Goal: Task Accomplishment & Management: Complete application form

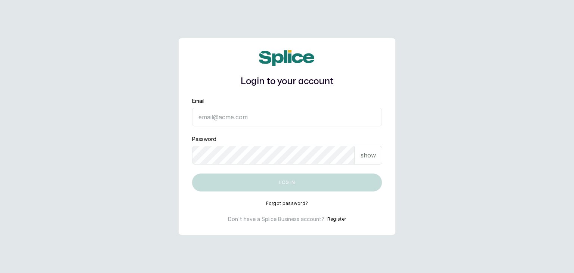
click at [335, 216] on button "Register" at bounding box center [336, 218] width 19 height 7
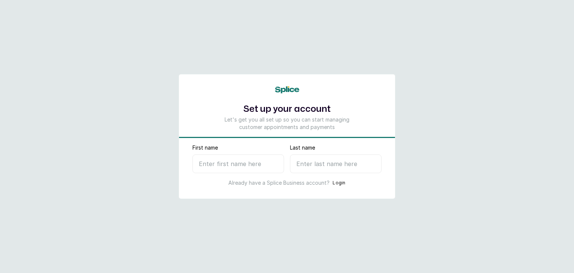
click at [229, 165] on input "First name" at bounding box center [238, 163] width 92 height 19
type input "Fasha"
click at [329, 166] on input "Last name" at bounding box center [336, 163] width 92 height 19
type input "L"
select select "NG"
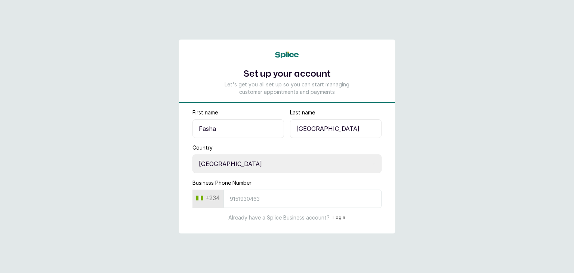
type input "[GEOGRAPHIC_DATA]"
click at [285, 199] on input "Business Phone Number" at bounding box center [302, 198] width 158 height 18
click at [255, 197] on input "Business Phone Number" at bounding box center [302, 198] width 158 height 18
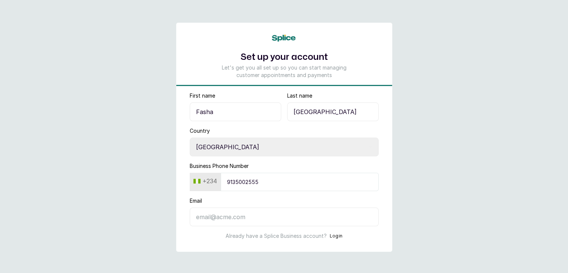
type input "9135002555"
click at [245, 214] on input "Email" at bounding box center [284, 216] width 189 height 19
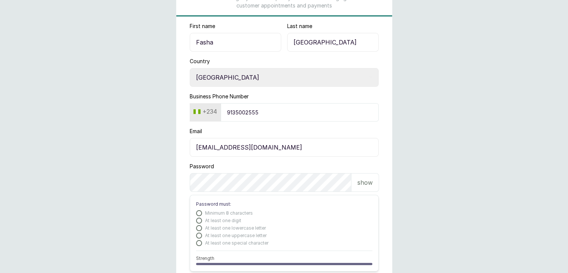
scroll to position [72, 0]
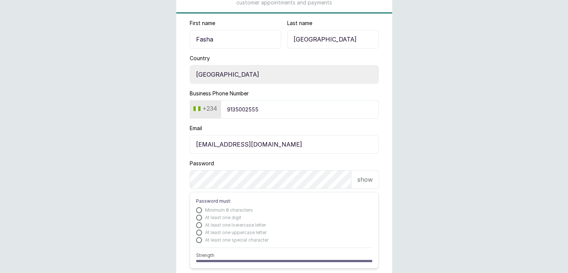
type input "fashalagos@gmail.com"
click at [367, 180] on p "show" at bounding box center [364, 179] width 15 height 9
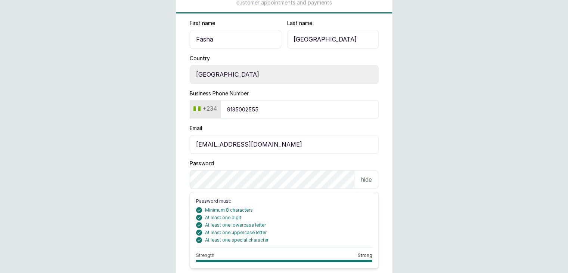
click at [434, 219] on main "Set up your account Let's get you all set up so you can start managing customer…" at bounding box center [284, 140] width 568 height 424
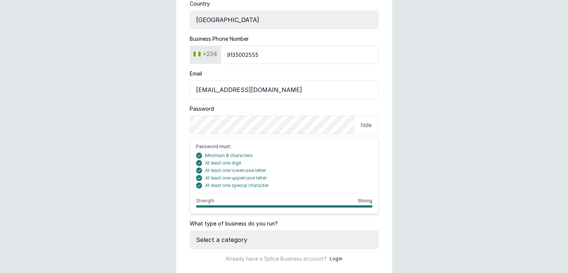
scroll to position [150, 0]
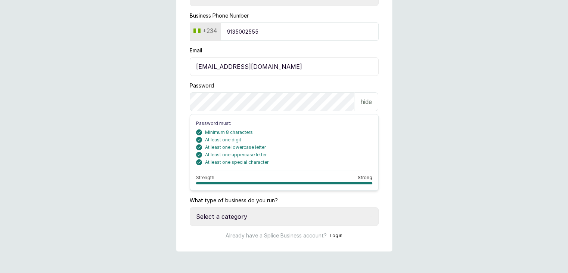
click at [301, 220] on select "Select a category I have more than one location I manage a team of beauty profe…" at bounding box center [284, 216] width 189 height 19
select select "manage_a_team"
click at [190, 207] on select "Select a category I have more than one location I manage a team of beauty profe…" at bounding box center [284, 216] width 189 height 19
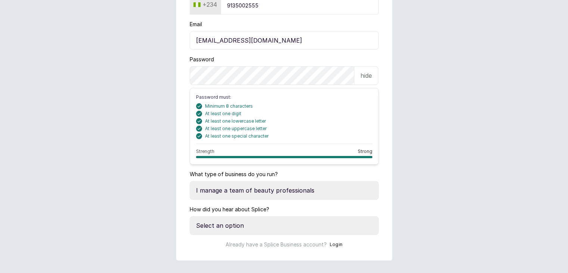
scroll to position [185, 0]
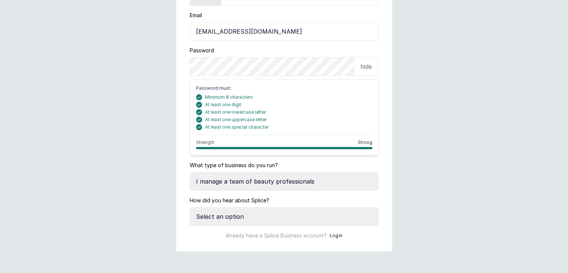
click at [366, 63] on p "hide" at bounding box center [366, 66] width 12 height 9
click at [371, 216] on icon at bounding box center [371, 217] width 4 height 2
click at [295, 217] on select "Select an option Google search Instagram Facebook LinkedIn Splice Blog I was re…" at bounding box center [284, 216] width 189 height 19
select select "instagram"
click at [190, 207] on select "Select an option Google search Instagram Facebook LinkedIn Splice Blog I was re…" at bounding box center [284, 216] width 189 height 19
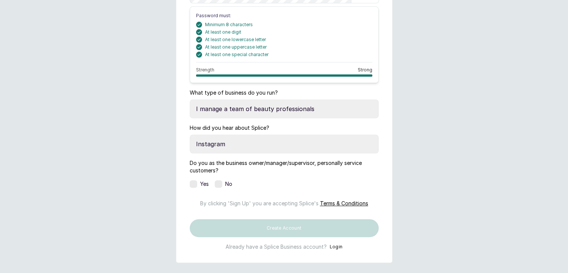
scroll to position [261, 0]
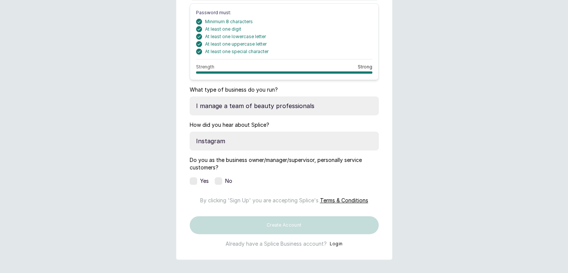
click at [220, 180] on label at bounding box center [218, 180] width 7 height 7
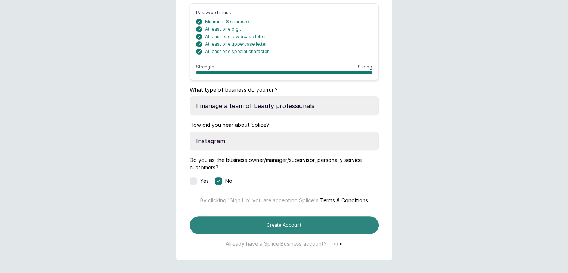
click at [271, 234] on button "Create Account" at bounding box center [284, 225] width 189 height 18
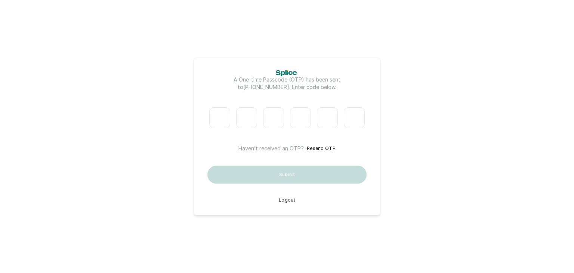
click at [221, 118] on input "Please enter verification code. Digit 1" at bounding box center [219, 117] width 21 height 21
type input "4"
type input "0"
type input "2"
type input "7"
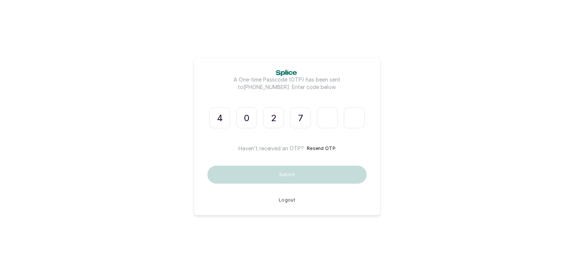
type input "0"
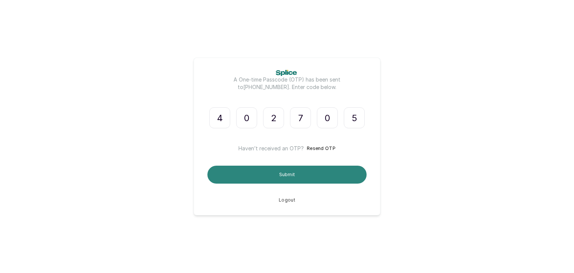
type input "5"
click at [273, 173] on button "Submit" at bounding box center [286, 174] width 159 height 18
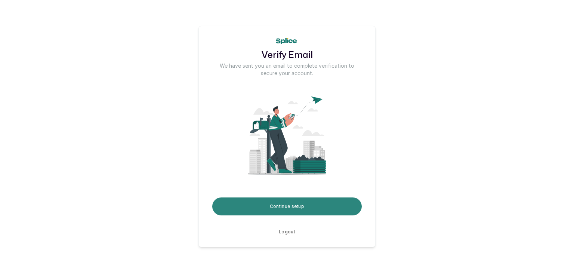
click at [312, 207] on button "Continue setup" at bounding box center [286, 206] width 149 height 18
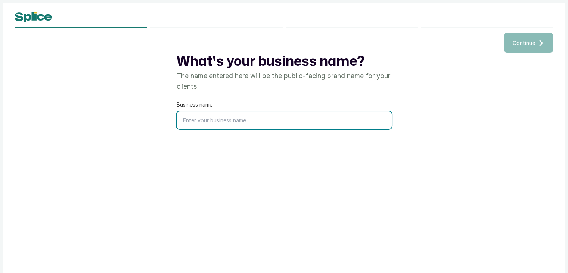
click at [246, 120] on input "text" at bounding box center [284, 120] width 215 height 18
type input "FASHA"
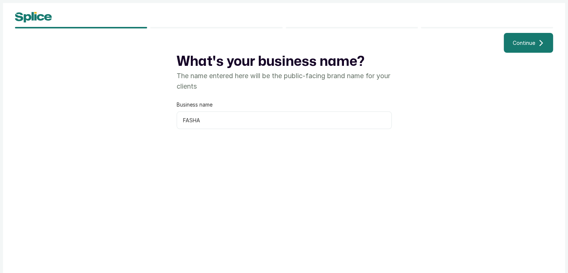
click at [524, 46] on span "Continue" at bounding box center [524, 43] width 22 height 8
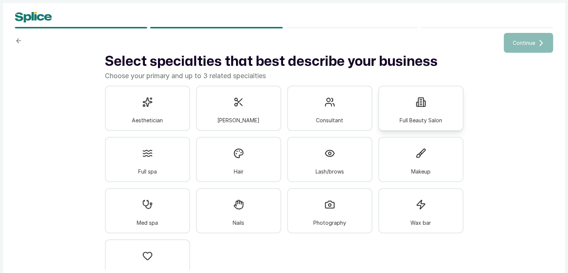
click at [402, 103] on div "Full Beauty Salon" at bounding box center [420, 108] width 85 height 45
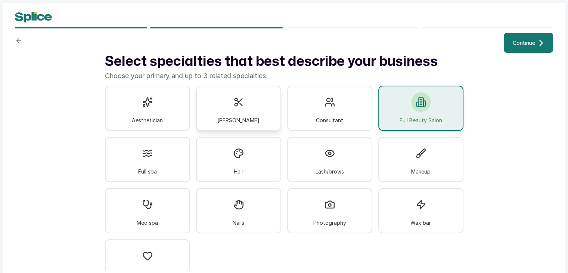
click at [240, 119] on span "[PERSON_NAME]" at bounding box center [238, 120] width 42 height 8
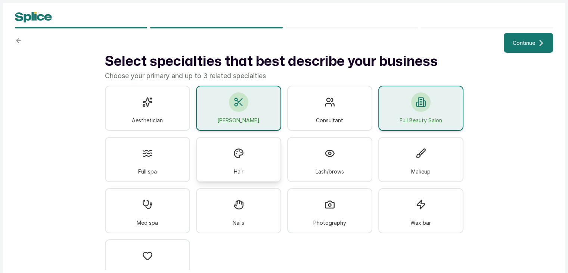
click at [253, 156] on div "Hair" at bounding box center [238, 159] width 85 height 45
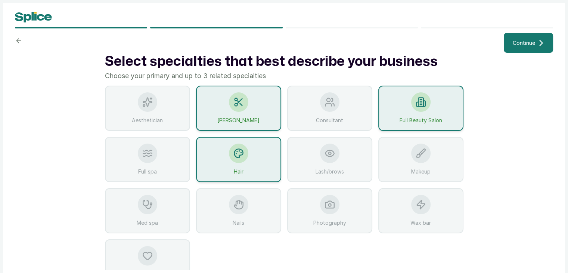
click at [253, 156] on div "Hair" at bounding box center [238, 159] width 85 height 45
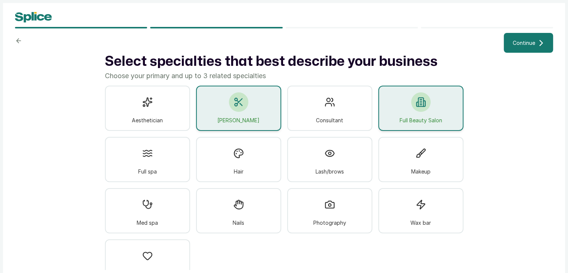
click at [241, 118] on span "[PERSON_NAME]" at bounding box center [238, 120] width 42 height 8
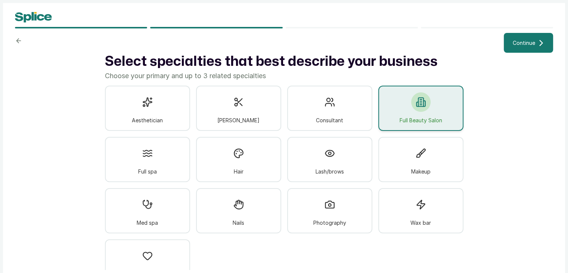
click at [394, 110] on div "Full Beauty Salon" at bounding box center [420, 108] width 85 height 45
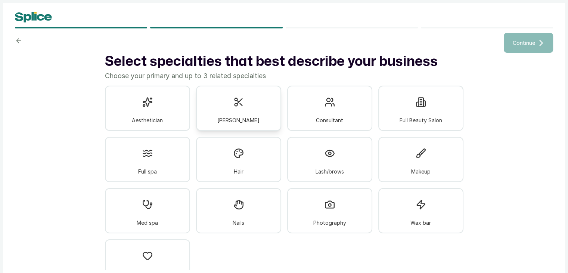
click at [224, 109] on div "[PERSON_NAME]" at bounding box center [238, 108] width 85 height 45
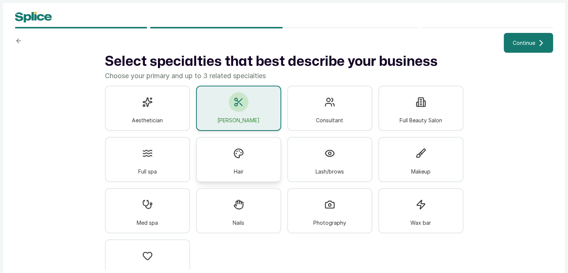
click at [245, 159] on div "Hair" at bounding box center [238, 159] width 85 height 45
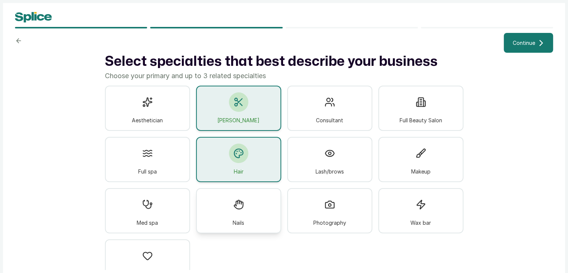
click at [260, 205] on div "Nails" at bounding box center [238, 210] width 85 height 45
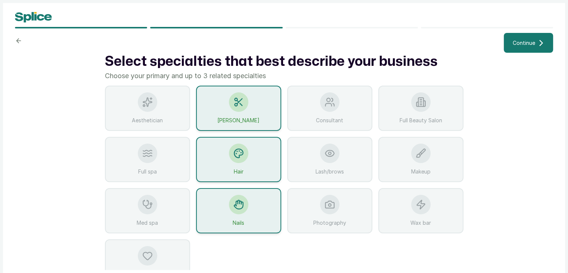
click at [274, 143] on div "Hair" at bounding box center [238, 159] width 85 height 45
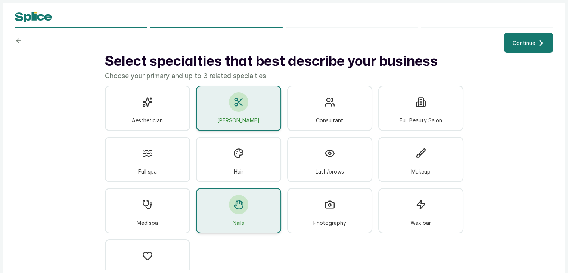
click at [255, 115] on div "[PERSON_NAME]" at bounding box center [238, 108] width 85 height 45
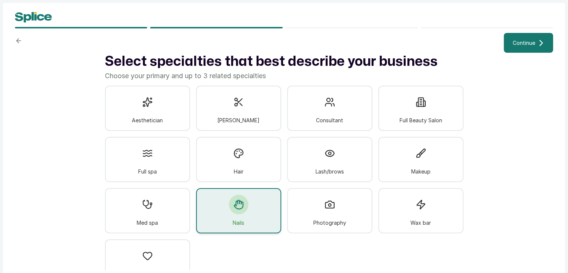
click at [253, 214] on div "Nails" at bounding box center [238, 210] width 85 height 45
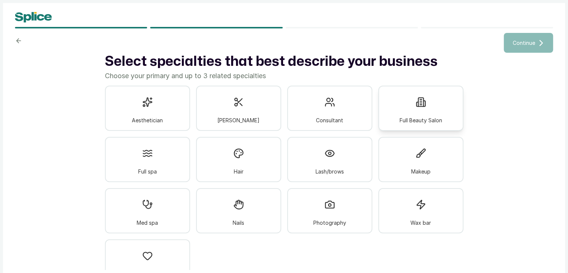
click at [445, 100] on div "Full Beauty Salon" at bounding box center [420, 108] width 85 height 45
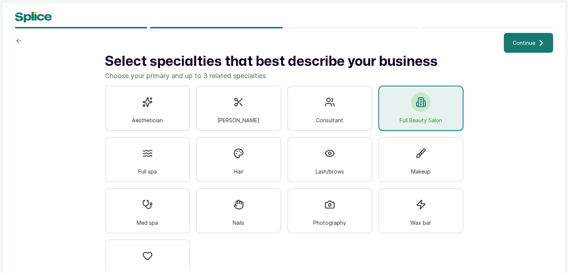
click at [541, 38] on button "Continue" at bounding box center [528, 43] width 49 height 20
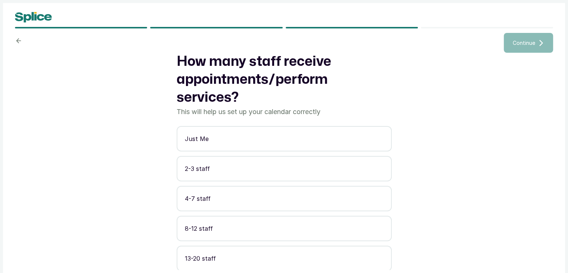
scroll to position [30, 0]
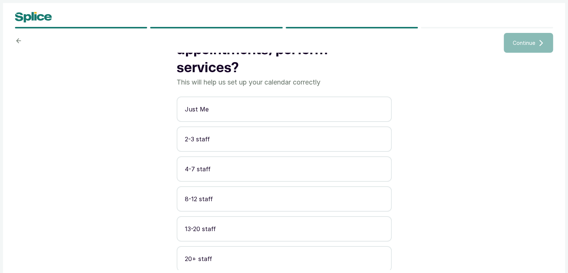
click at [212, 259] on p "20+ staff" at bounding box center [284, 258] width 199 height 9
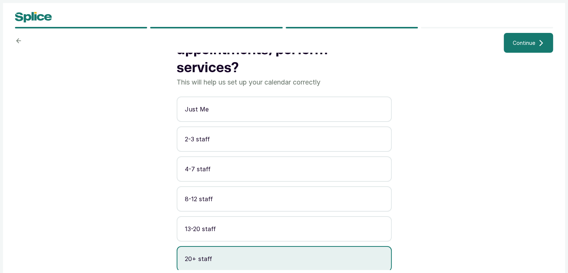
click at [515, 45] on span "Continue" at bounding box center [524, 43] width 22 height 8
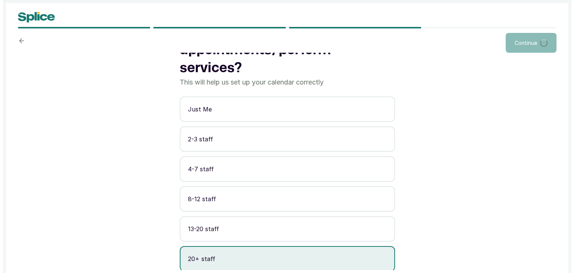
scroll to position [0, 0]
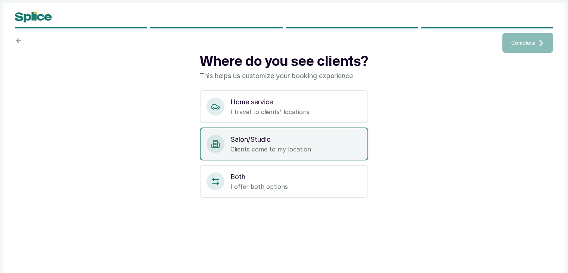
click at [287, 139] on p "Salon/Studio" at bounding box center [295, 139] width 131 height 10
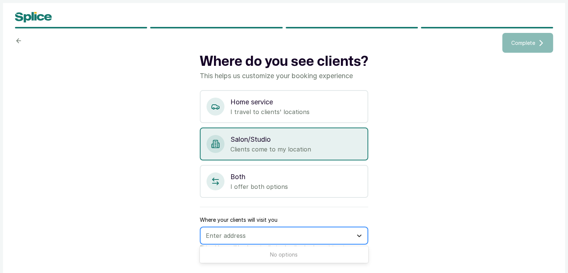
click at [357, 235] on icon at bounding box center [359, 235] width 7 height 7
type input "11B ALIU"
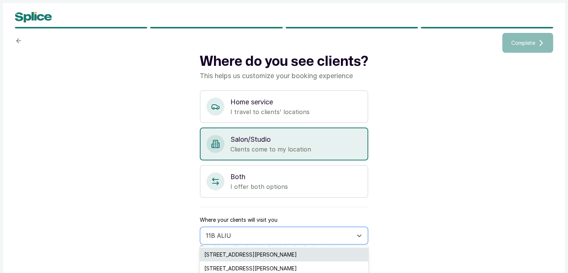
click at [282, 254] on div "[STREET_ADDRESS][PERSON_NAME]" at bounding box center [284, 254] width 168 height 14
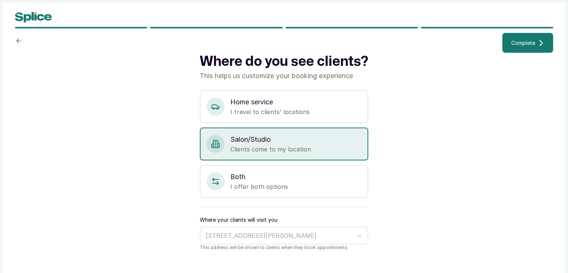
click at [412, 221] on div "Where do you see clients? This helps us customize your booking experience Home …" at bounding box center [284, 161] width 538 height 217
click at [536, 44] on button "Complete" at bounding box center [527, 43] width 51 height 20
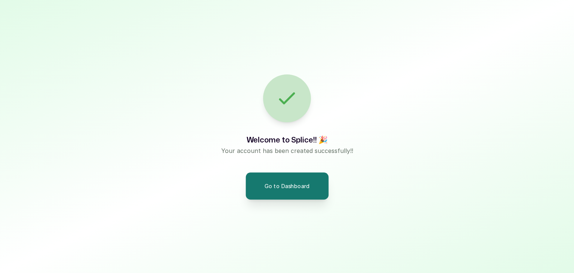
click at [292, 189] on button "Go to Dashboard" at bounding box center [286, 185] width 83 height 27
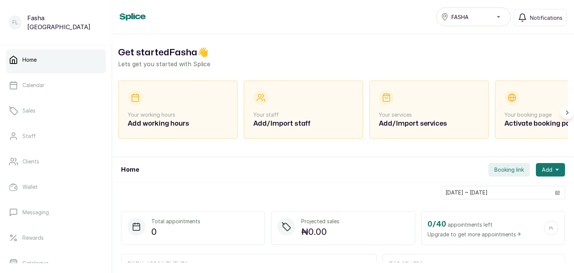
click at [94, 55] on link "Home" at bounding box center [56, 59] width 100 height 21
click at [77, 83] on link "Calendar" at bounding box center [56, 85] width 100 height 21
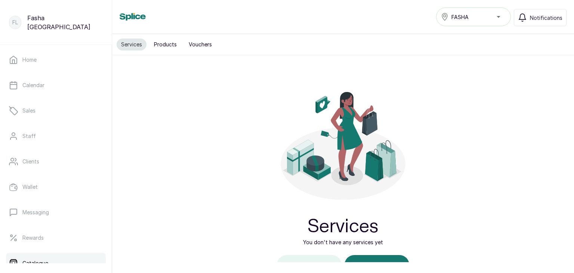
scroll to position [54, 0]
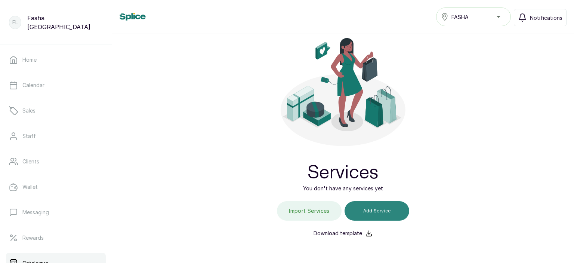
click at [356, 217] on button "Add Service" at bounding box center [376, 210] width 65 height 19
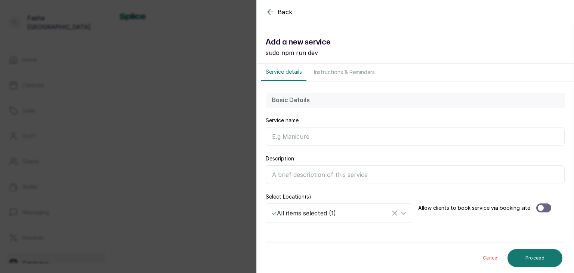
click at [335, 136] on input "Service name" at bounding box center [415, 136] width 299 height 19
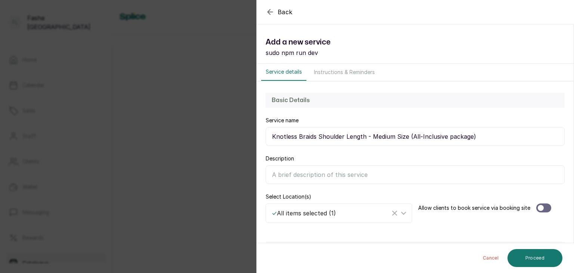
type input "Knotless Braids Shoulder Length - Medium Size (All-Inclusive package)"
click at [279, 177] on input "Description" at bounding box center [415, 174] width 299 height 19
paste input "Enjoy a seamless braiding experience with included extensions and a complimenta…"
type input "Enjoy a seamless braiding experience with included extensions and a complimenta…"
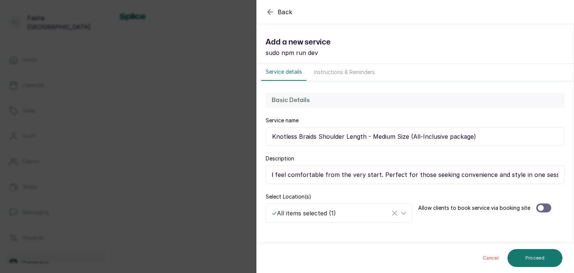
scroll to position [0, 0]
drag, startPoint x: 572, startPoint y: 83, endPoint x: 556, endPoint y: 58, distance: 29.7
click at [556, 58] on div "Add a new service sudo npm run dev" at bounding box center [415, 46] width 317 height 33
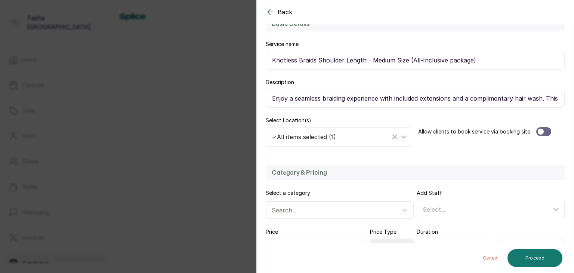
scroll to position [78, 0]
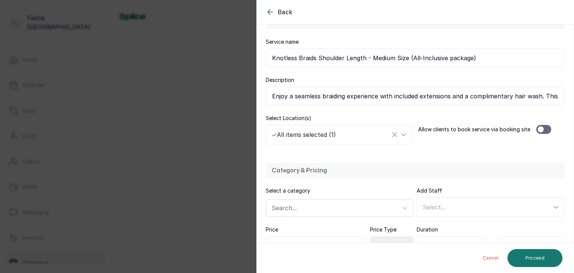
click at [545, 130] on div at bounding box center [543, 129] width 15 height 9
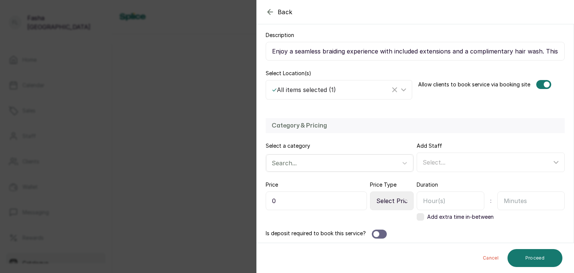
scroll to position [123, 0]
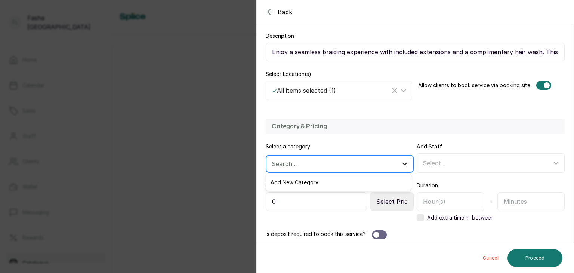
click at [401, 164] on icon at bounding box center [404, 163] width 7 height 7
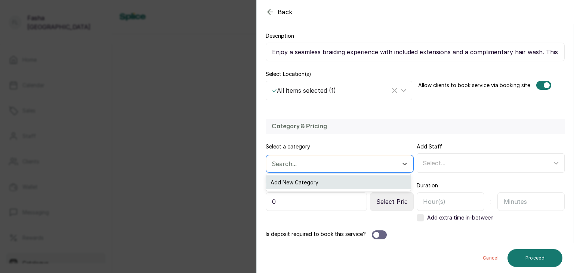
click at [347, 184] on div "Add New Category" at bounding box center [338, 182] width 145 height 14
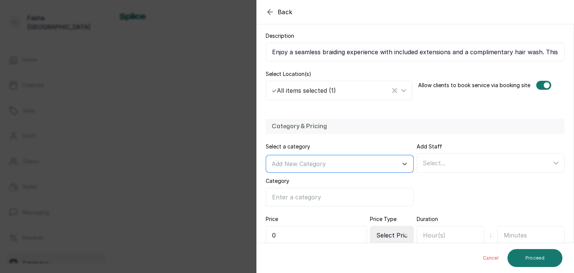
click at [303, 201] on input "Category" at bounding box center [340, 197] width 148 height 19
type input "Braids/Crochet"
click at [439, 207] on div "Category & Pricing Select a category Add New Category Category Braids/Crochet A…" at bounding box center [415, 195] width 317 height 169
click at [304, 238] on input "0" at bounding box center [316, 235] width 101 height 19
type input "43,000"
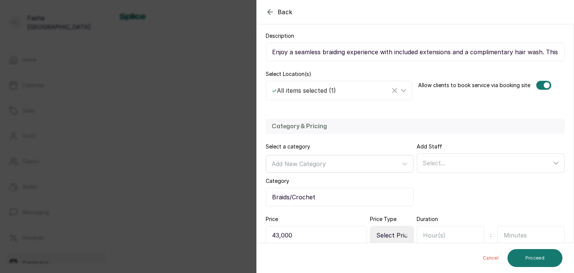
click at [498, 158] on div "Select..." at bounding box center [486, 162] width 129 height 9
click at [496, 212] on div "Category & Pricing Select a category Add New Category Category Braids/Crochet A…" at bounding box center [415, 195] width 317 height 169
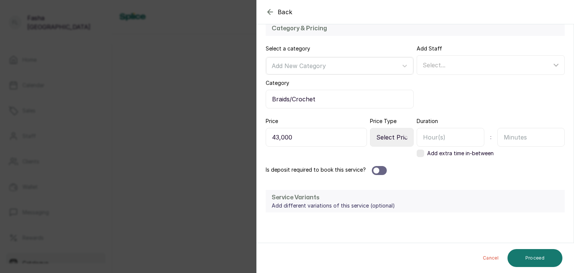
scroll to position [221, 0]
click at [385, 169] on div at bounding box center [379, 169] width 15 height 9
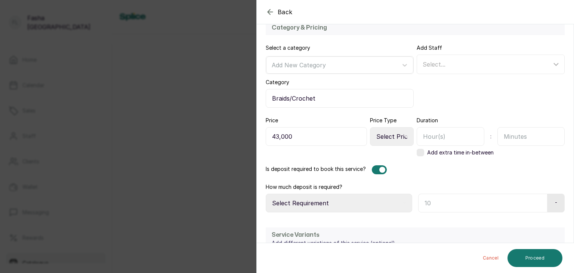
click at [402, 202] on icon at bounding box center [404, 203] width 4 height 4
click at [340, 201] on select "Select Requirement Percentage Fixed Amount" at bounding box center [339, 202] width 146 height 19
click at [266, 193] on select "Select Requirement Percentage Fixed Amount" at bounding box center [339, 202] width 146 height 19
click at [402, 203] on select "Select Requirement Percentage Fixed Amount" at bounding box center [339, 202] width 146 height 19
select select "fixed_value"
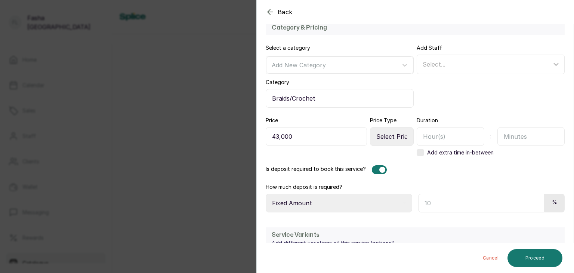
click at [266, 193] on select "Select Requirement Percentage Fixed Amount" at bounding box center [339, 202] width 146 height 19
click at [453, 199] on input "text" at bounding box center [481, 202] width 127 height 19
type input "10,000"
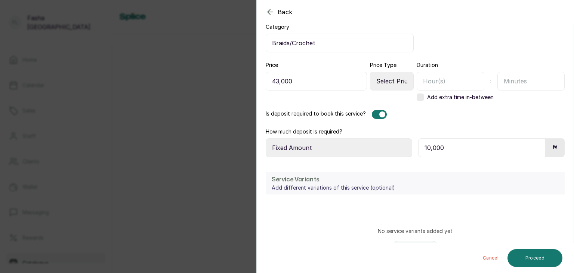
scroll to position [278, 0]
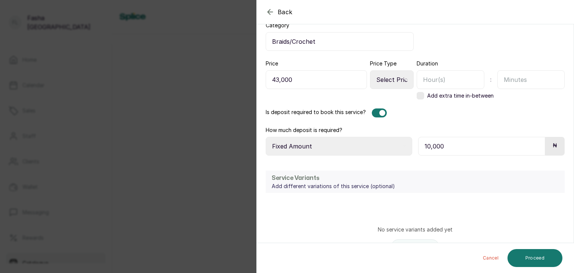
click at [351, 182] on p "Add different variations of this service (optional)" at bounding box center [333, 185] width 123 height 7
click at [272, 192] on div "Service Variants Add different variations of this service (optional) No service…" at bounding box center [415, 224] width 317 height 122
click at [287, 180] on h2 "Service Variants" at bounding box center [333, 177] width 123 height 9
click at [375, 186] on p "Add different variations of this service (optional)" at bounding box center [333, 185] width 123 height 7
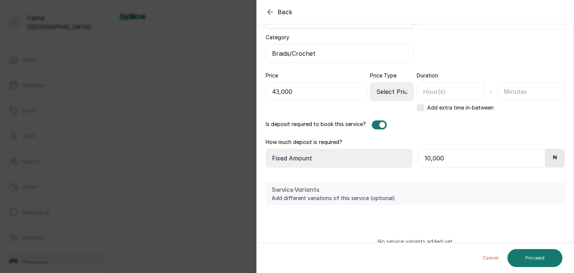
scroll to position [318, 0]
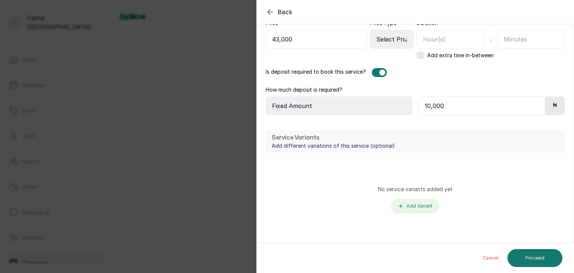
click at [417, 204] on button "Add Variant" at bounding box center [414, 206] width 47 height 14
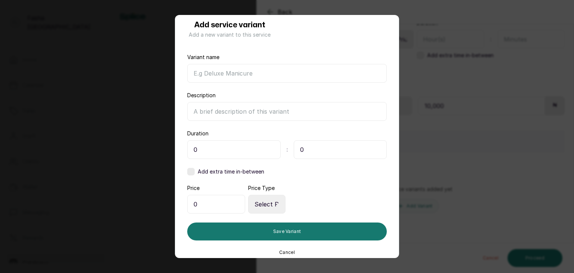
scroll to position [17, 0]
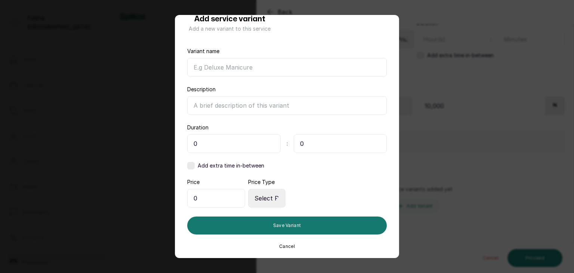
click at [282, 243] on button "Cancel" at bounding box center [287, 246] width 16 height 6
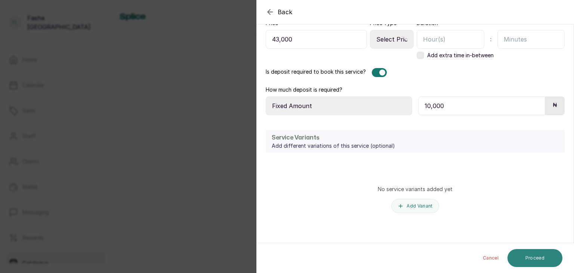
click at [527, 257] on button "Proceed" at bounding box center [534, 258] width 55 height 18
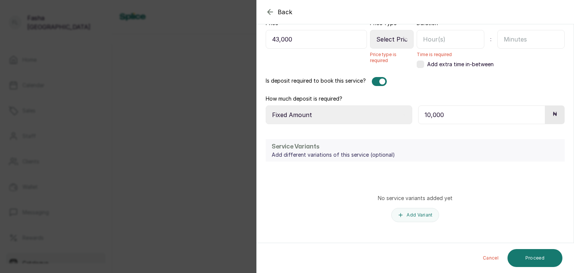
click at [404, 39] on icon at bounding box center [406, 39] width 4 height 4
click at [399, 40] on select "Select Price Type Fixed From" at bounding box center [392, 39] width 44 height 19
select select "fixed"
click at [370, 30] on select "Select Price Type Fixed From" at bounding box center [392, 39] width 44 height 19
click at [438, 40] on input "text" at bounding box center [450, 39] width 68 height 19
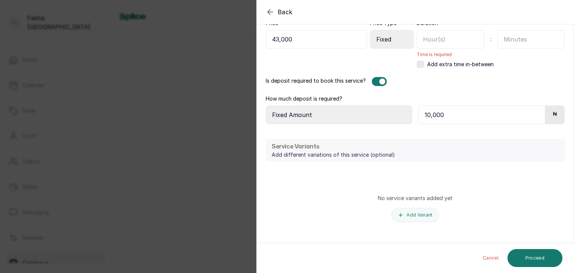
click at [422, 61] on div "Add extra time in-between" at bounding box center [454, 64] width 77 height 7
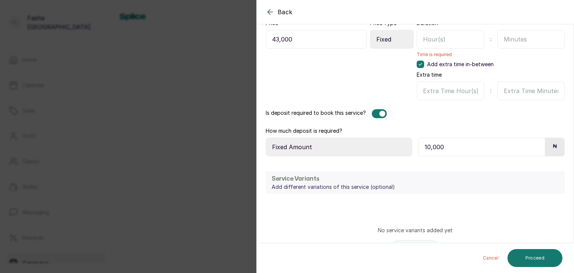
click at [422, 61] on div "Add extra time in-between" at bounding box center [454, 64] width 77 height 7
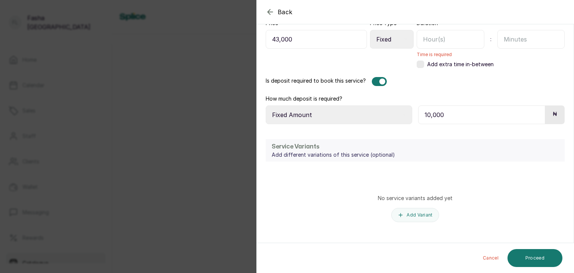
click at [447, 40] on input "text" at bounding box center [450, 39] width 68 height 19
type input "3"
click at [491, 63] on div "Add extra time in-between" at bounding box center [490, 64] width 148 height 7
click at [514, 72] on div "Category & Pricing Select a category Add New Category Category Braids/Crochet A…" at bounding box center [415, 24] width 317 height 216
click at [553, 253] on button "Proceed" at bounding box center [534, 258] width 55 height 18
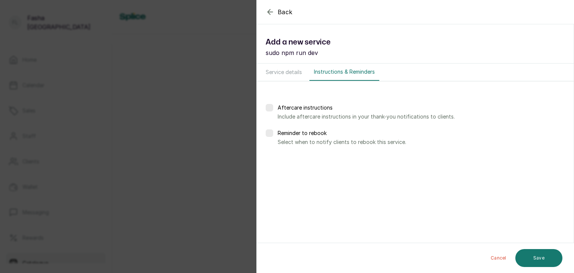
scroll to position [0, 0]
click at [272, 133] on label at bounding box center [269, 132] width 7 height 7
click at [290, 157] on input "text" at bounding box center [288, 159] width 8 height 9
click at [349, 160] on icon at bounding box center [350, 160] width 4 height 4
click at [347, 156] on div "Days after Weeks after" at bounding box center [329, 159] width 57 height 19
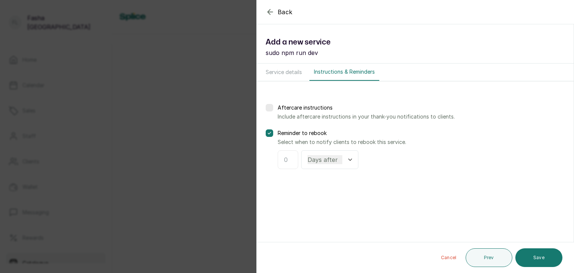
click at [349, 159] on icon at bounding box center [350, 159] width 3 height 1
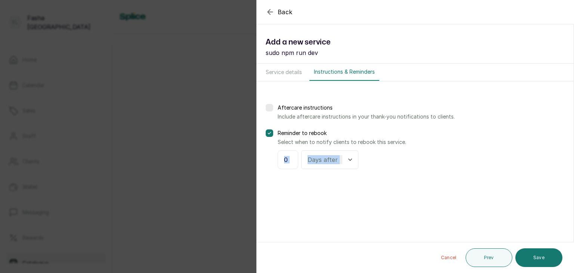
click at [349, 159] on icon at bounding box center [350, 159] width 3 height 1
click at [287, 159] on input "text" at bounding box center [288, 159] width 8 height 9
type input "3"
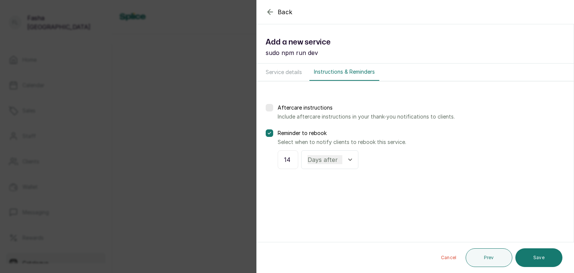
type input "14"
click at [409, 193] on section "Back Service Add a new service sudo npm run dev Service details Instructions & …" at bounding box center [415, 136] width 318 height 273
click at [536, 262] on button "Save" at bounding box center [538, 257] width 47 height 19
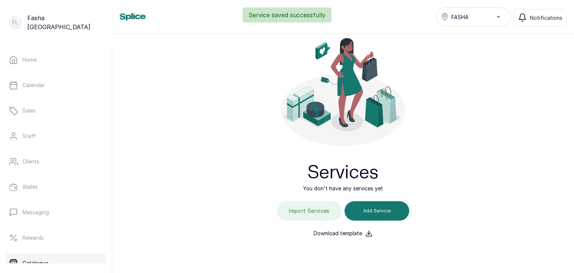
scroll to position [33, 0]
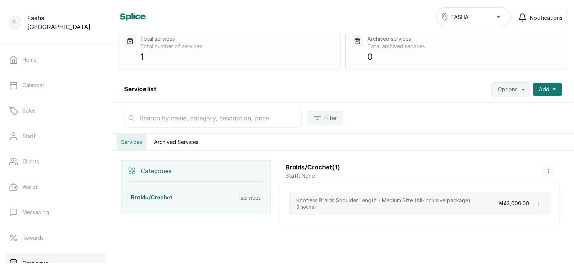
click at [549, 168] on icon "button" at bounding box center [548, 170] width 5 height 5
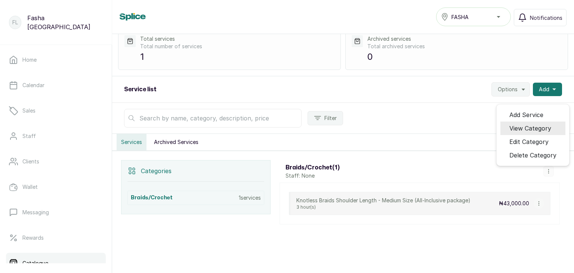
click at [528, 127] on span "View Category" at bounding box center [530, 128] width 42 height 9
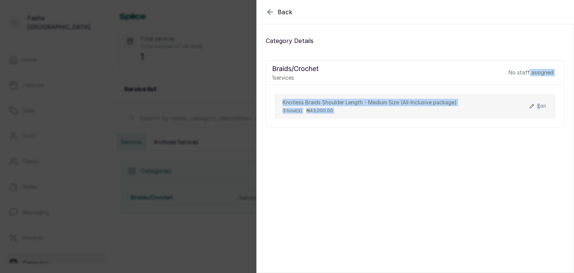
drag, startPoint x: 523, startPoint y: 73, endPoint x: 535, endPoint y: 106, distance: 35.7
click at [535, 106] on div "Braids/Crochet 1 services No staff assigned Knotless Braids Shoulder Length - M…" at bounding box center [415, 94] width 299 height 68
click at [519, 158] on section "Back Category Category Details Braids/Crochet 1 services No staff assigned Knot…" at bounding box center [415, 136] width 318 height 273
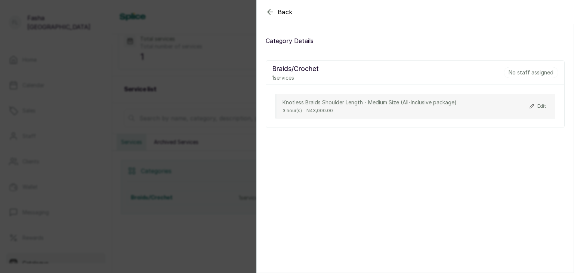
click at [266, 11] on icon "button" at bounding box center [270, 11] width 9 height 9
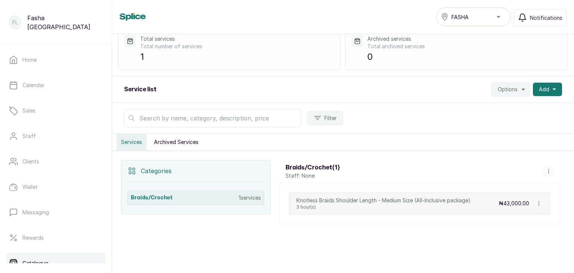
click at [173, 196] on div "Braids/Crochet 1 services" at bounding box center [195, 198] width 137 height 14
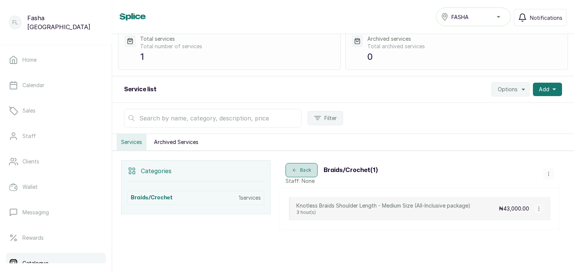
click at [296, 167] on icon "button" at bounding box center [294, 169] width 5 height 5
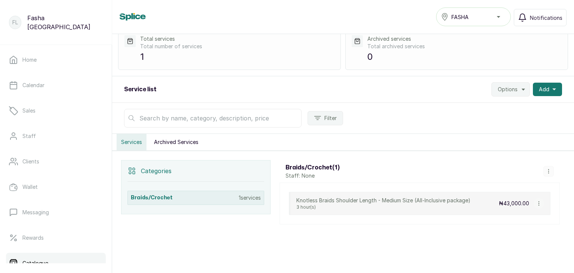
click at [190, 196] on div "Braids/Crochet 1 services" at bounding box center [195, 198] width 137 height 14
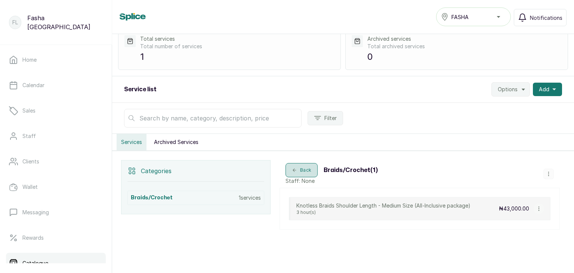
click at [304, 168] on button "Back" at bounding box center [301, 170] width 32 height 14
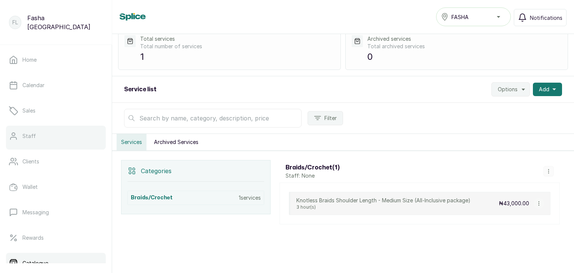
click at [62, 136] on link "Staff" at bounding box center [56, 136] width 100 height 21
